Goal: Task Accomplishment & Management: Manage account settings

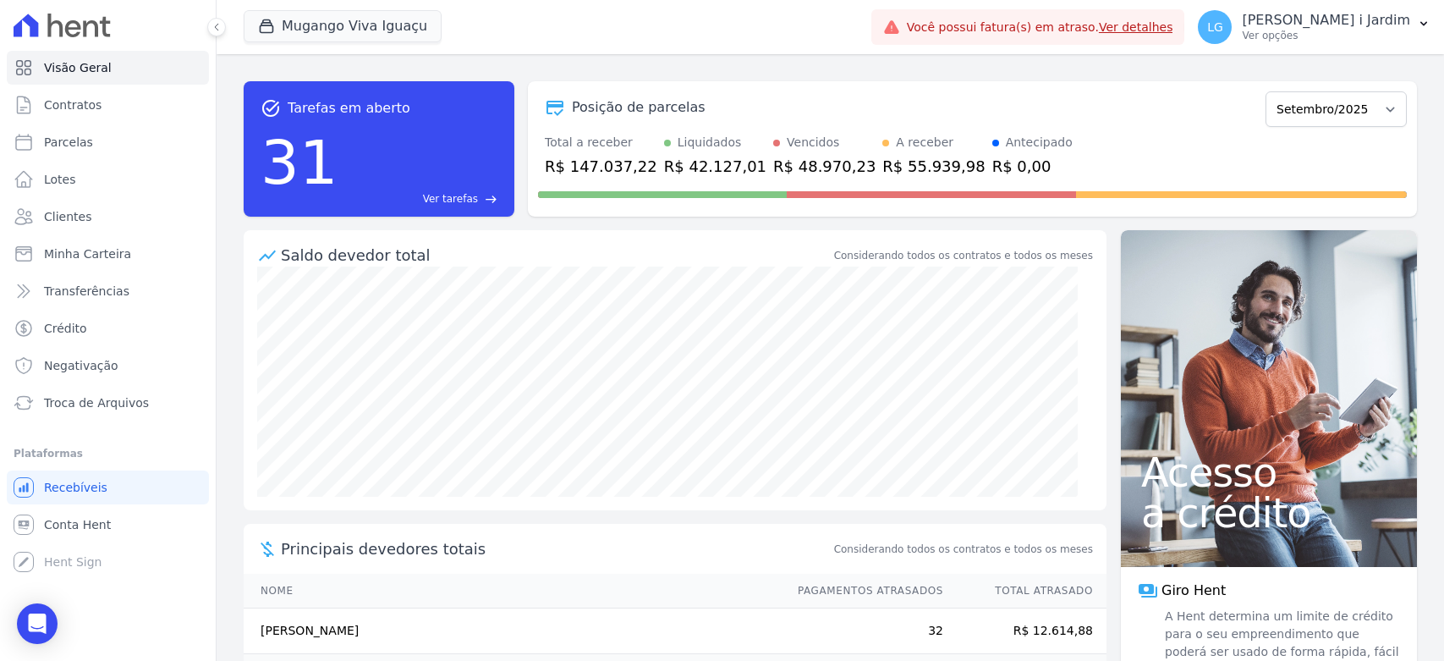
click at [278, 10] on div "Mugango Viva Iguaçu" at bounding box center [343, 27] width 198 height 34
click at [300, 35] on button "Mugango Viva Iguaçu" at bounding box center [343, 26] width 198 height 32
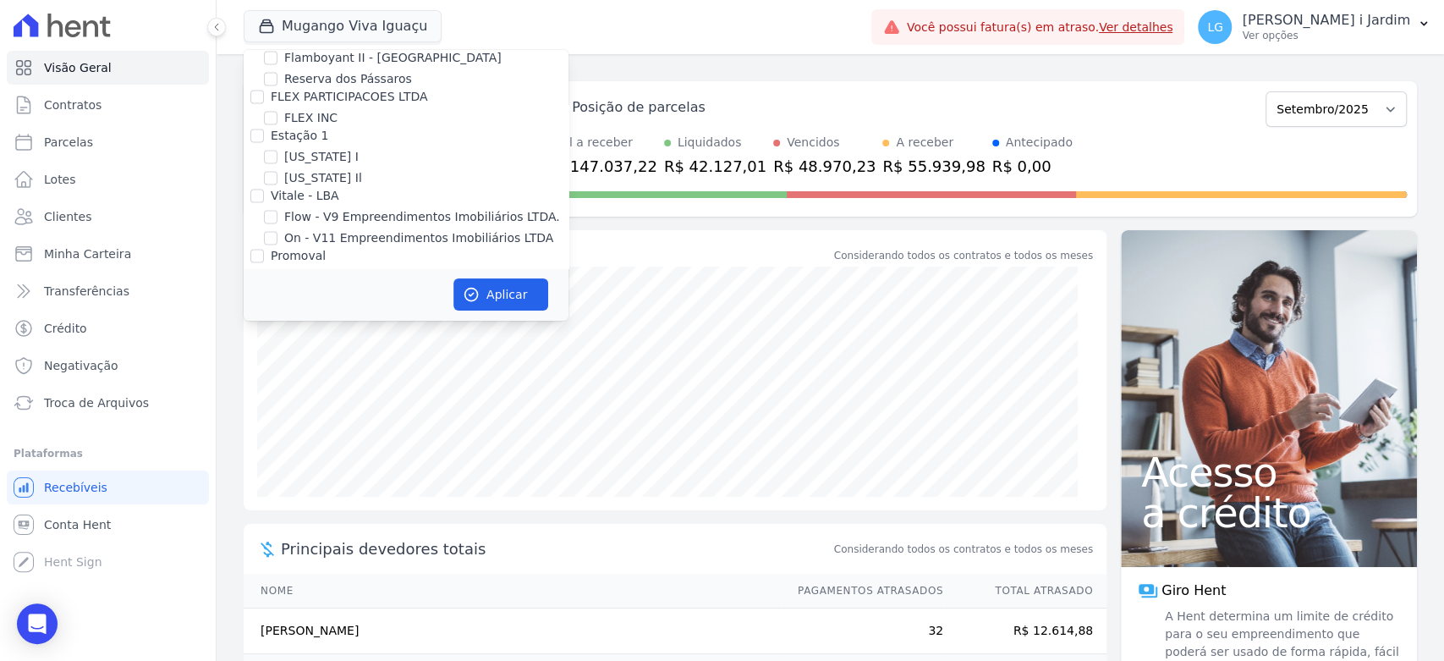
scroll to position [219, 0]
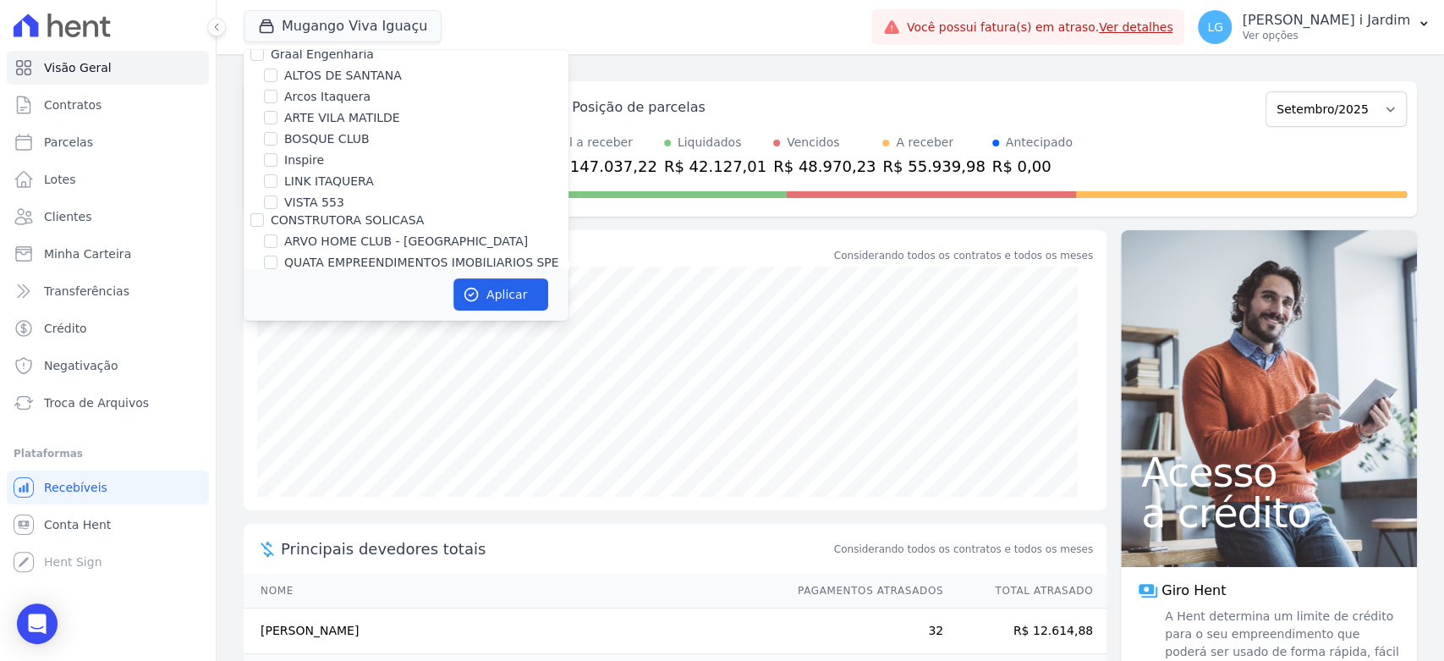
click at [303, 161] on label "Inspire" at bounding box center [304, 160] width 40 height 18
click at [278, 161] on input "Inspire" at bounding box center [271, 160] width 14 height 14
checkbox input "true"
click at [510, 293] on button "Aplicar" at bounding box center [501, 294] width 95 height 32
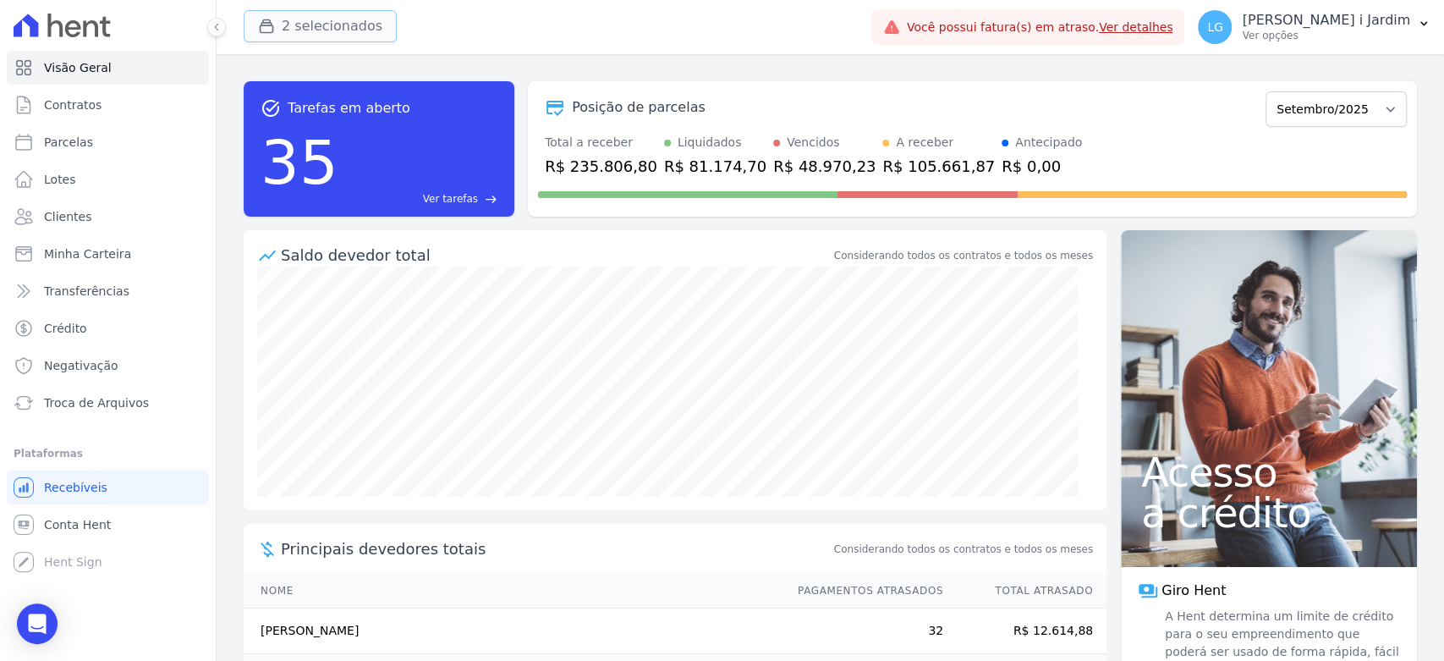
click at [295, 36] on button "2 selecionados" at bounding box center [320, 26] width 153 height 32
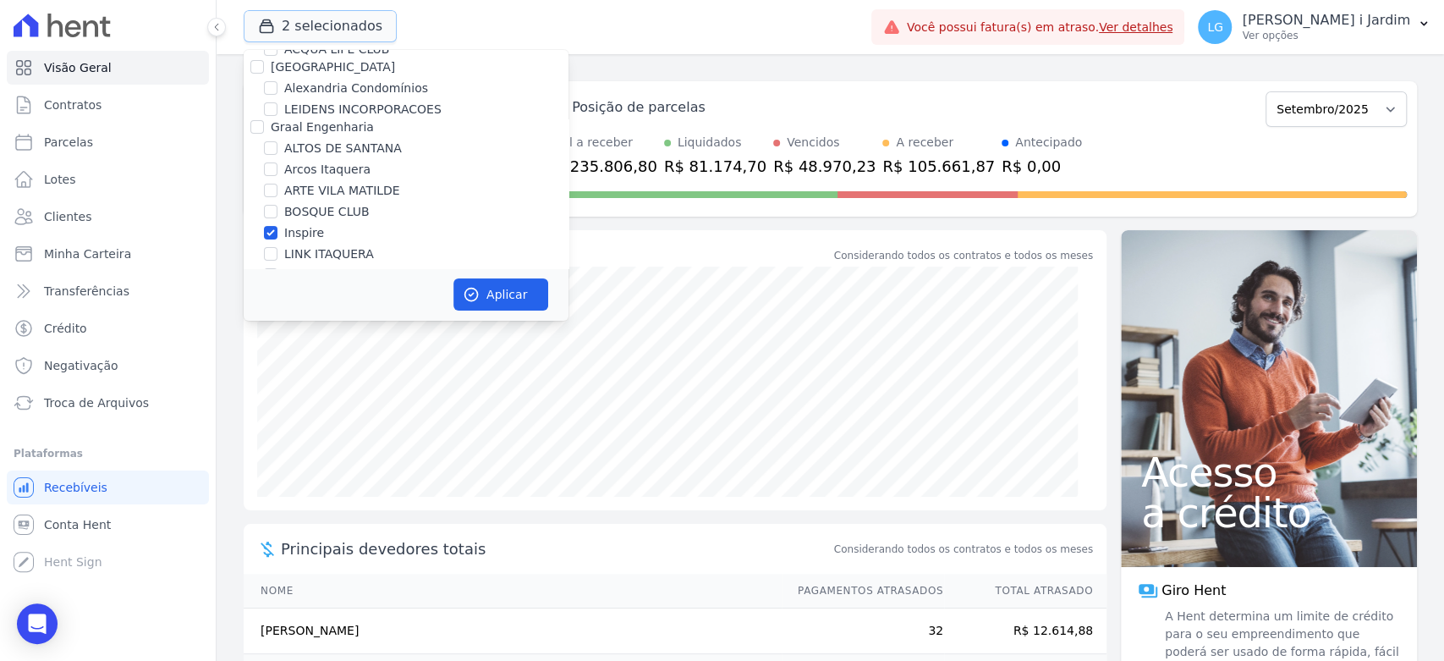
scroll to position [188, 0]
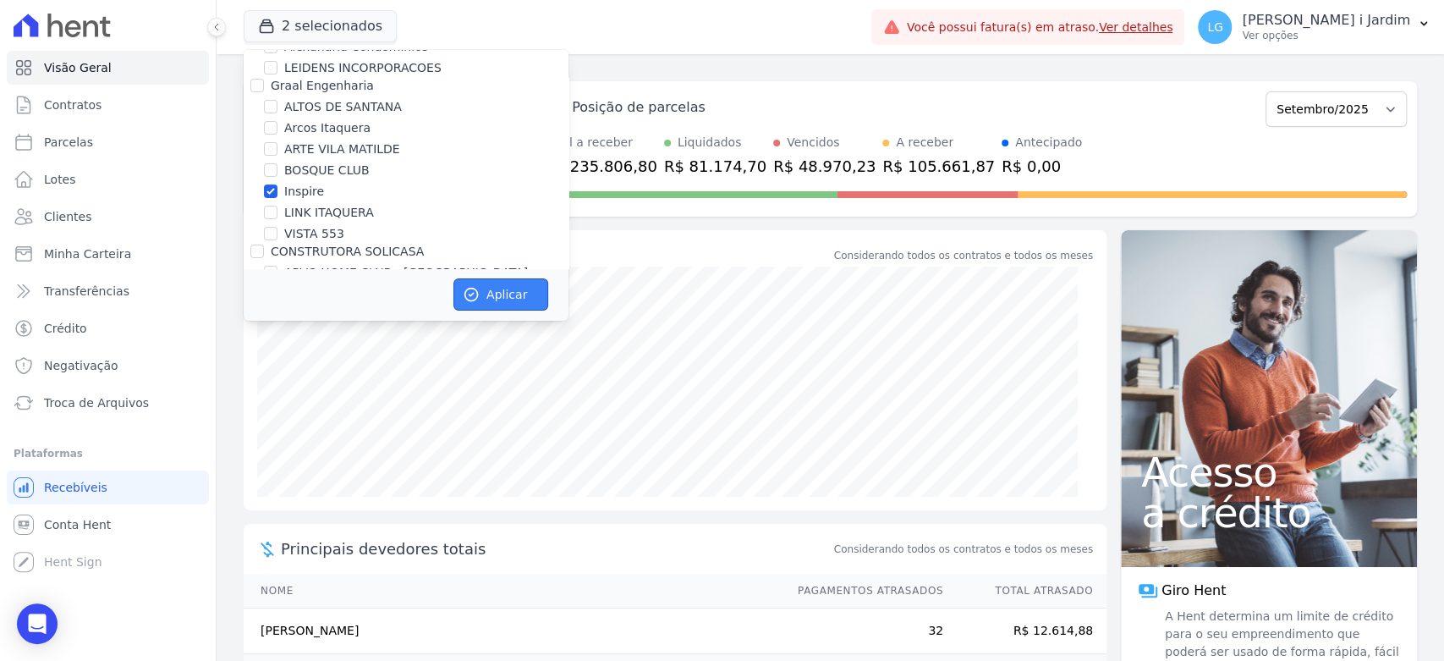
click at [485, 299] on button "Aplicar" at bounding box center [501, 294] width 95 height 32
click at [883, 153] on div "A receber R$ 105.661,87" at bounding box center [939, 156] width 113 height 44
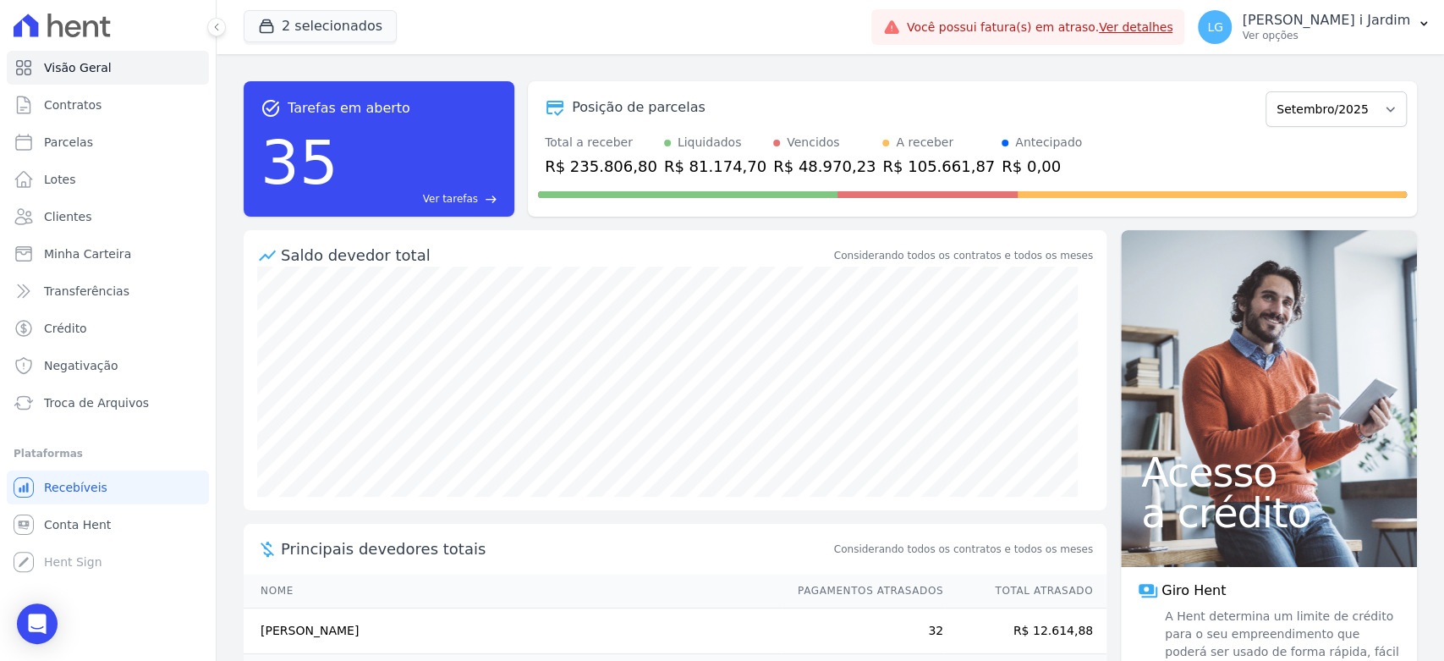
click at [616, 193] on span at bounding box center [688, 194] width 300 height 7
click at [603, 164] on div "R$ 235.806,80" at bounding box center [601, 166] width 113 height 23
click at [82, 297] on span "Transferências" at bounding box center [86, 291] width 85 height 17
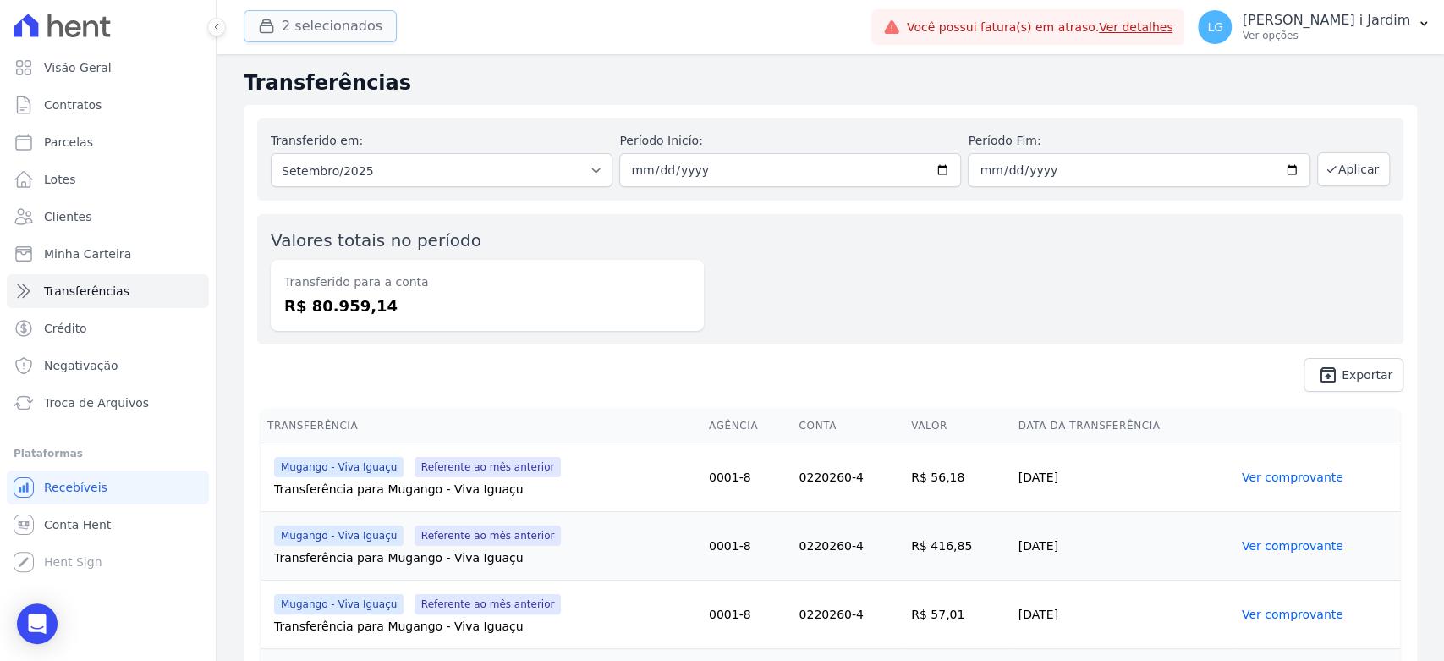
click at [312, 29] on button "2 selecionados" at bounding box center [320, 26] width 153 height 32
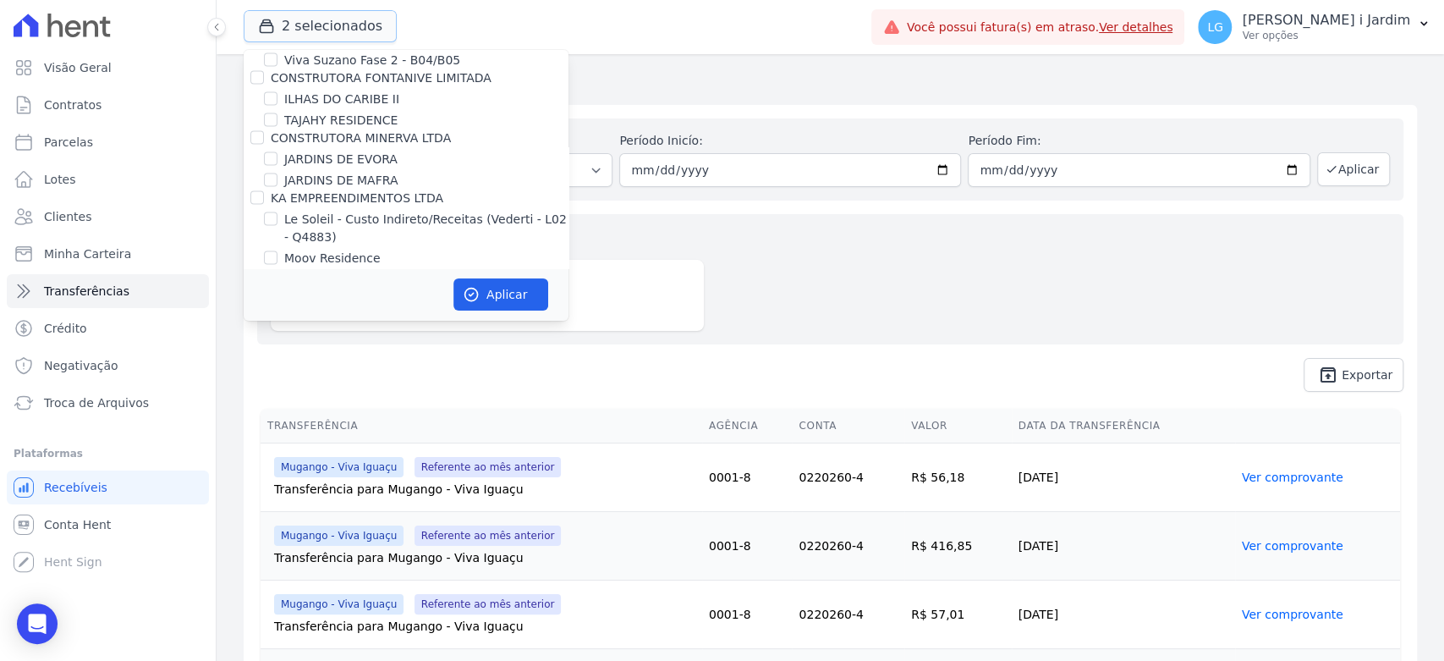
scroll to position [2726, 0]
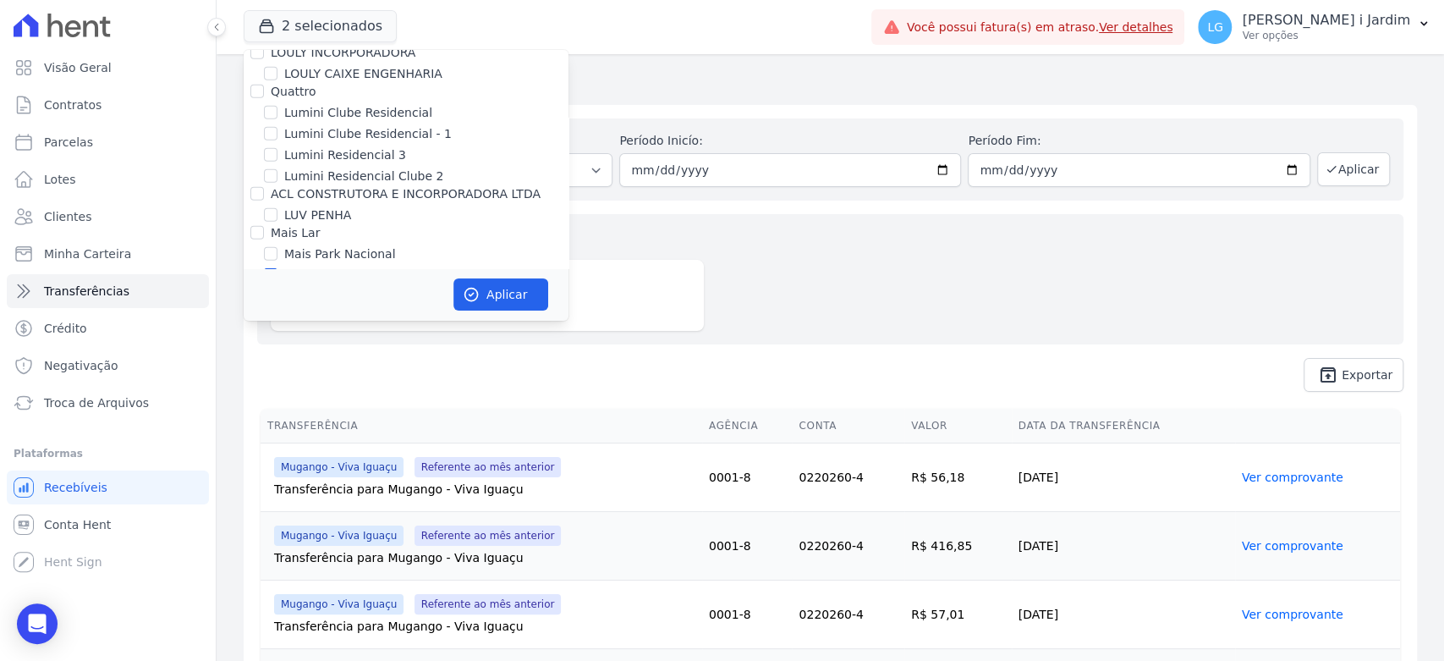
click at [325, 267] on label "Mugango - Viva Iguaçu" at bounding box center [351, 276] width 135 height 18
click at [278, 268] on input "Mugango - Viva Iguaçu" at bounding box center [271, 275] width 14 height 14
checkbox input "false"
click at [474, 279] on button "Aplicar" at bounding box center [501, 294] width 95 height 32
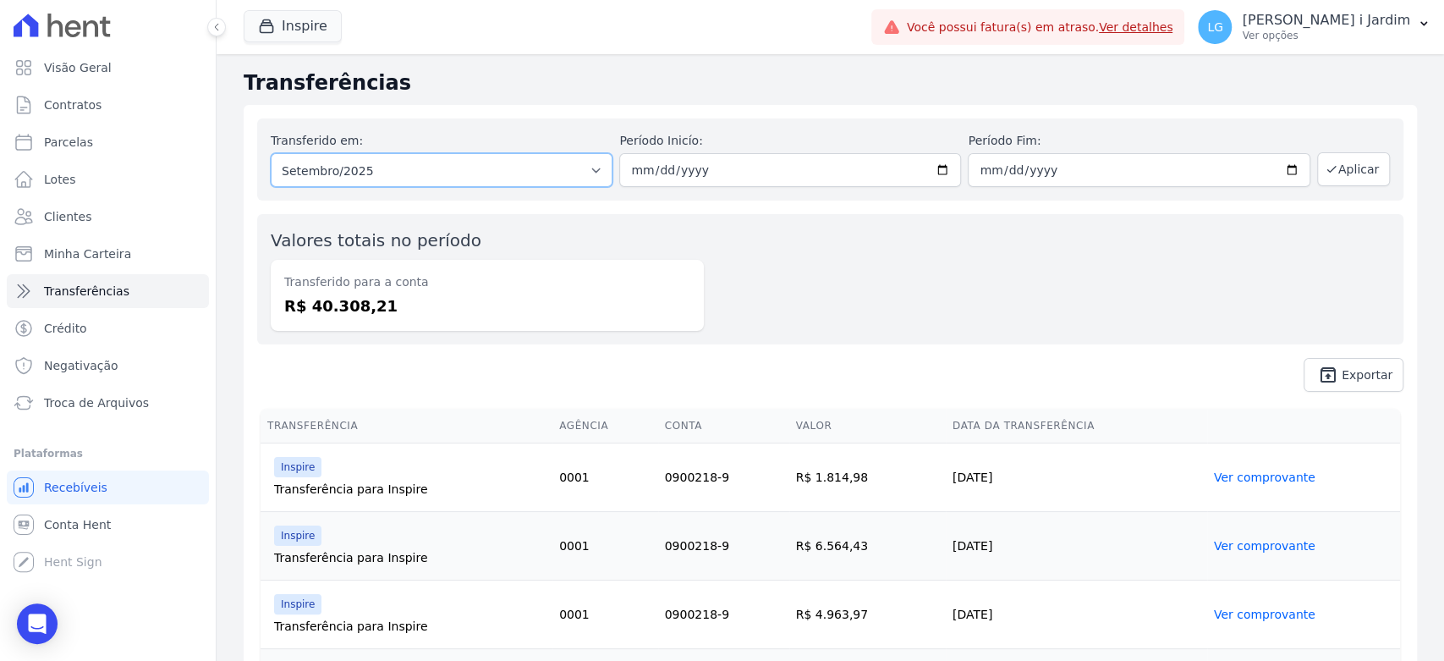
click at [575, 162] on select "Todos os meses Julho/2025 Agosto/2025 Setembro/2025" at bounding box center [442, 170] width 342 height 34
select select "08/2025"
click at [271, 153] on select "Todos os meses Julho/2025 Agosto/2025 Setembro/2025" at bounding box center [442, 170] width 342 height 34
click at [1325, 164] on icon "button" at bounding box center [1332, 169] width 14 height 14
click at [349, 303] on dd "R$ 43.942,50" at bounding box center [487, 305] width 406 height 23
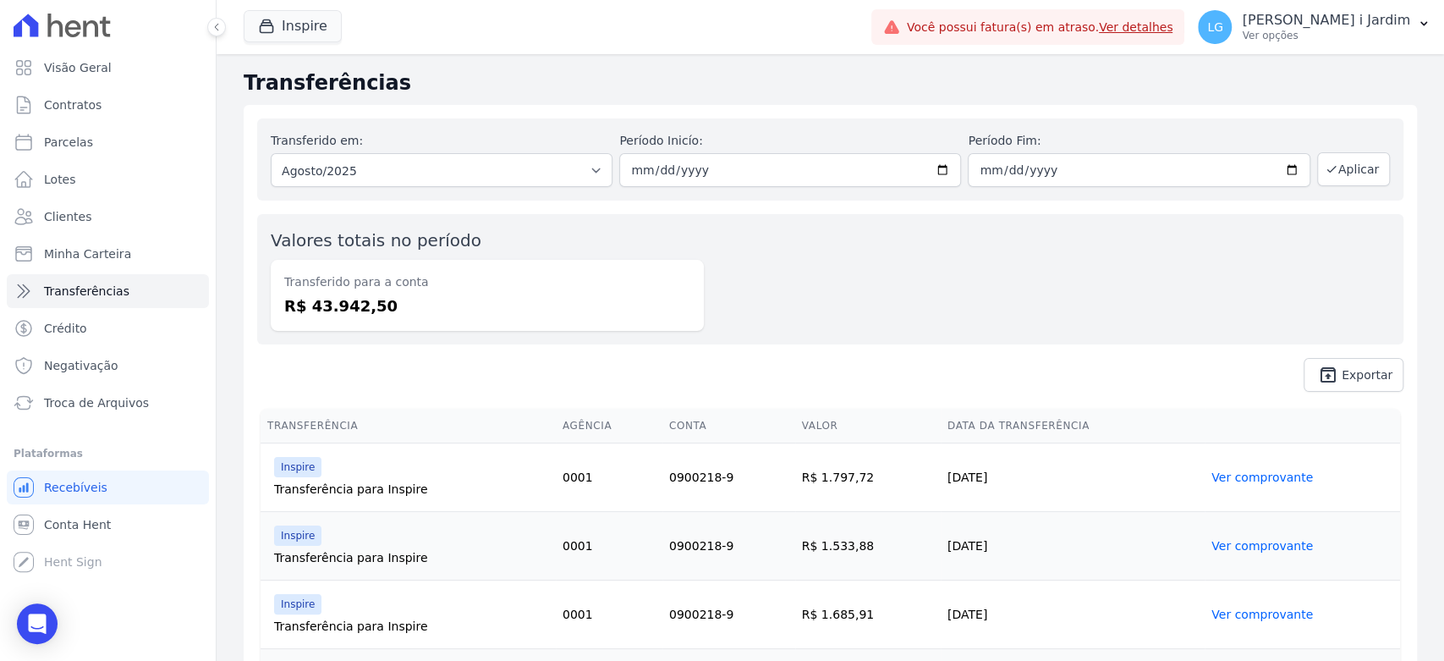
click at [349, 303] on dd "R$ 43.942,50" at bounding box center [487, 305] width 406 height 23
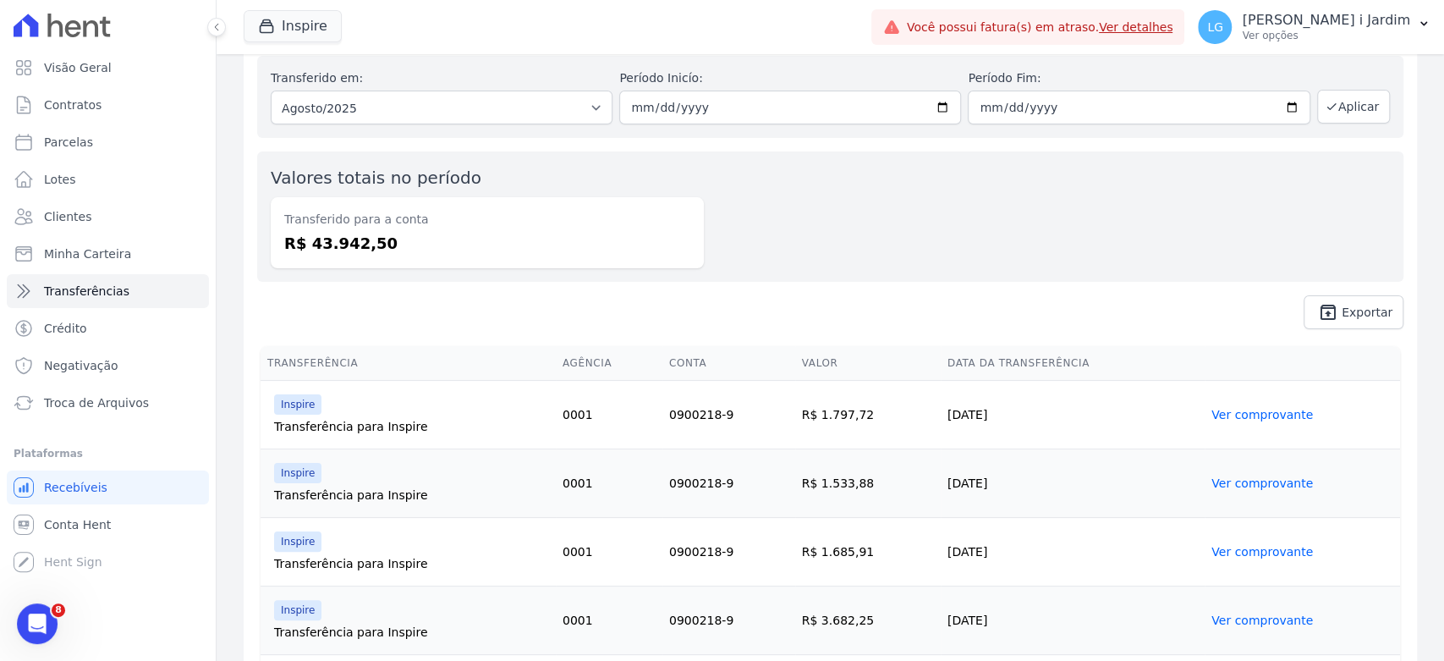
scroll to position [188, 0]
